Goal: Browse casually

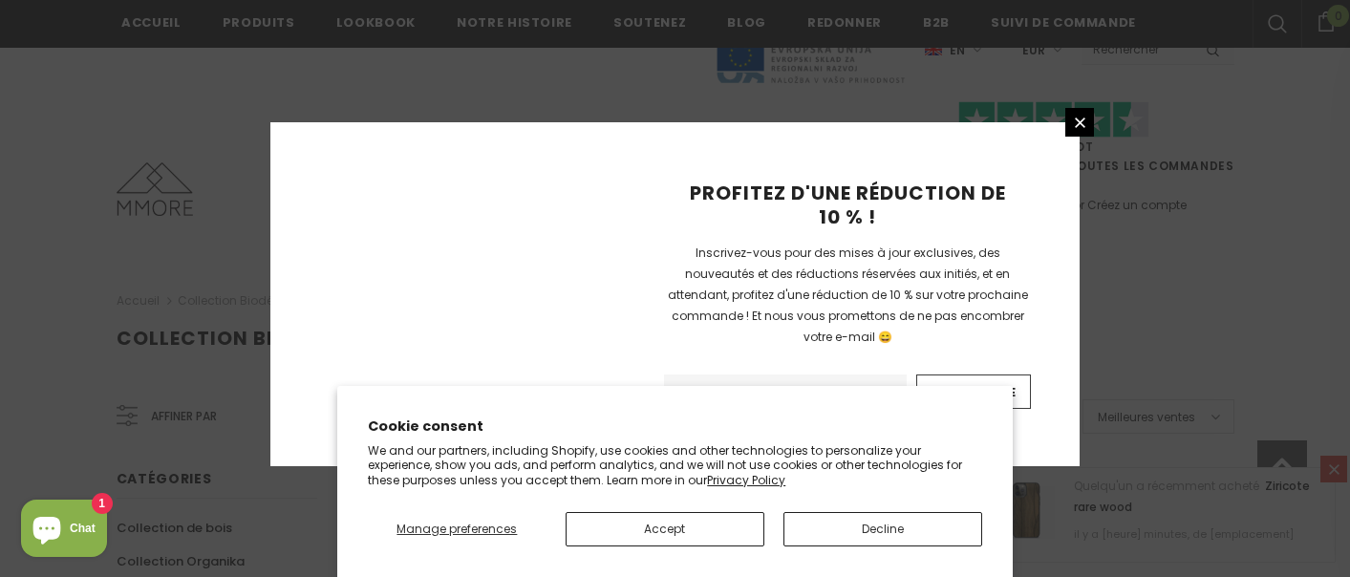
scroll to position [1427, 0]
